Goal: Task Accomplishment & Management: Use online tool/utility

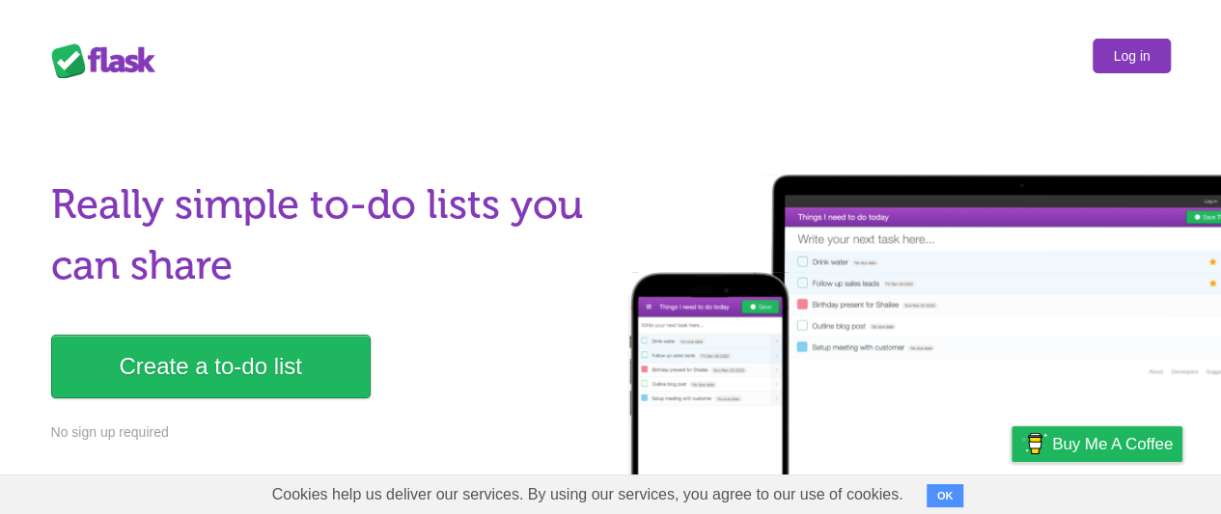
click at [1131, 55] on link "Log in" at bounding box center [1130, 56] width 77 height 35
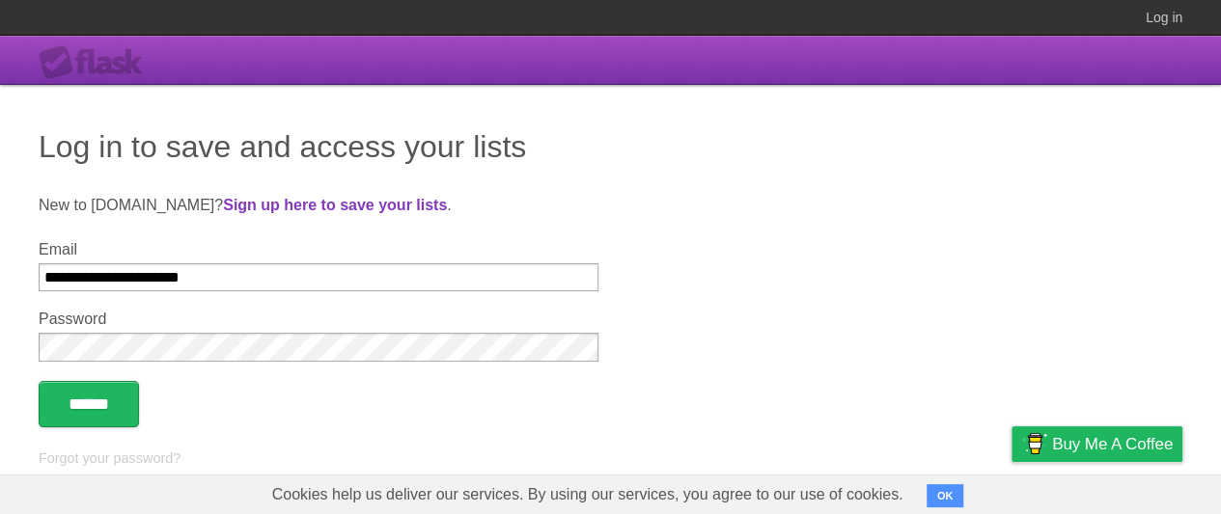
type input "**********"
click at [92, 405] on input "******" at bounding box center [89, 404] width 100 height 46
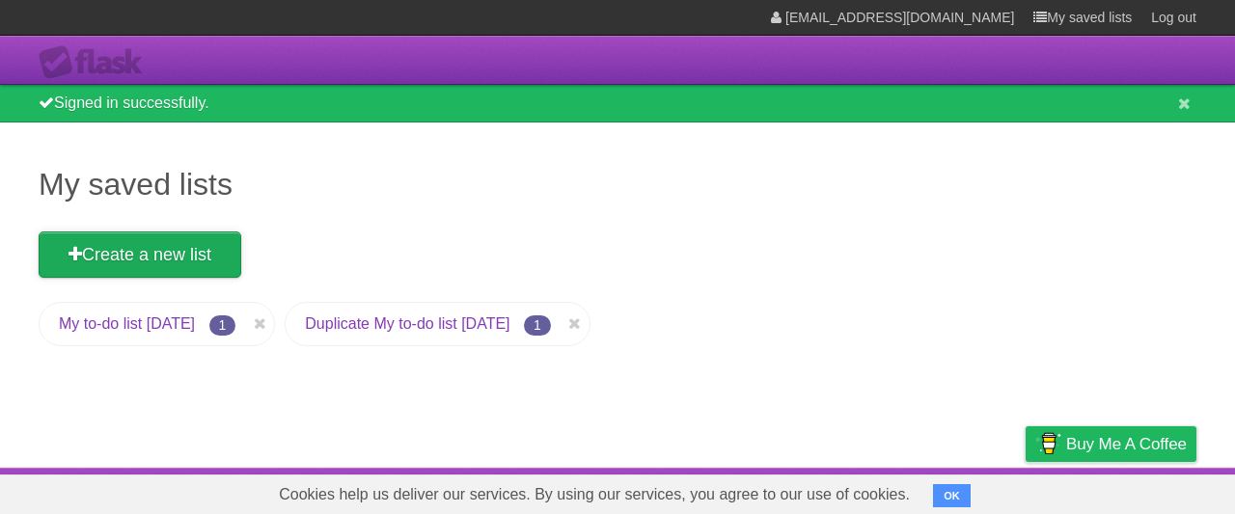
click at [142, 255] on link "Create a new list" at bounding box center [140, 255] width 203 height 46
